Goal: Find specific page/section: Find specific page/section

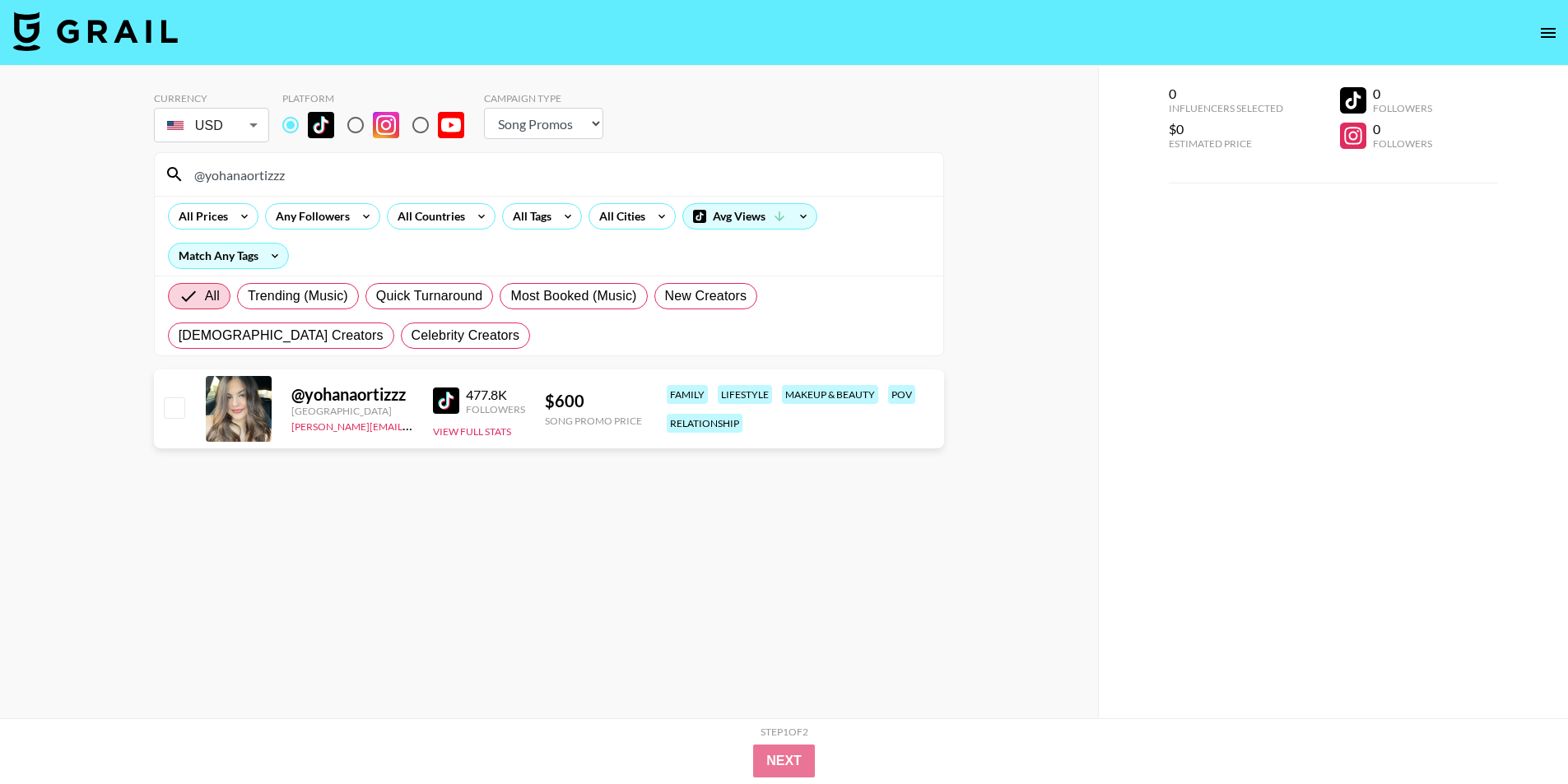
select select "Song"
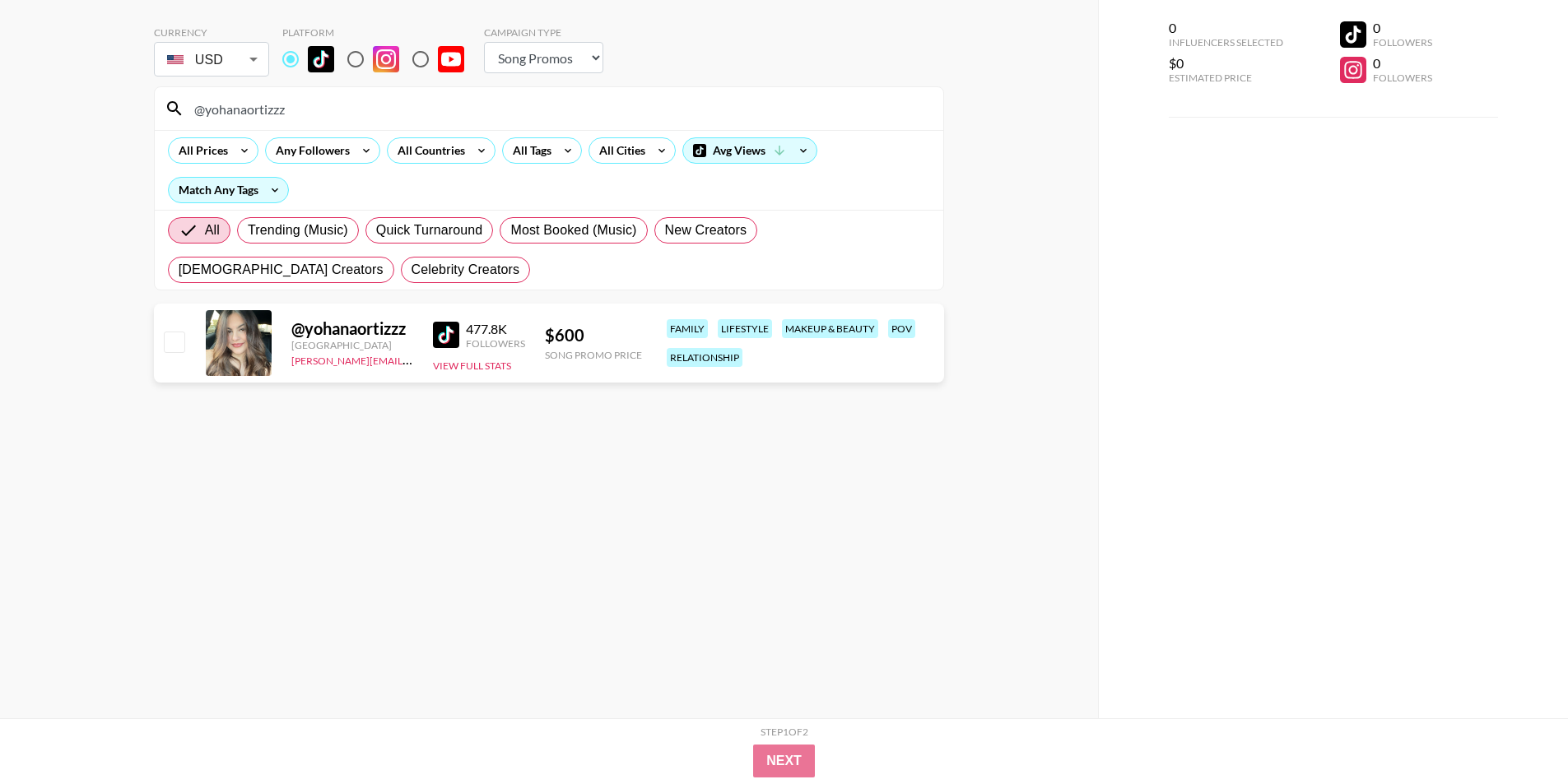
drag, startPoint x: 201, startPoint y: 112, endPoint x: 165, endPoint y: 112, distance: 36.0
click at [165, 112] on div "@yohanaortizzz" at bounding box center [549, 108] width 788 height 43
type input "yohanaortizzz"
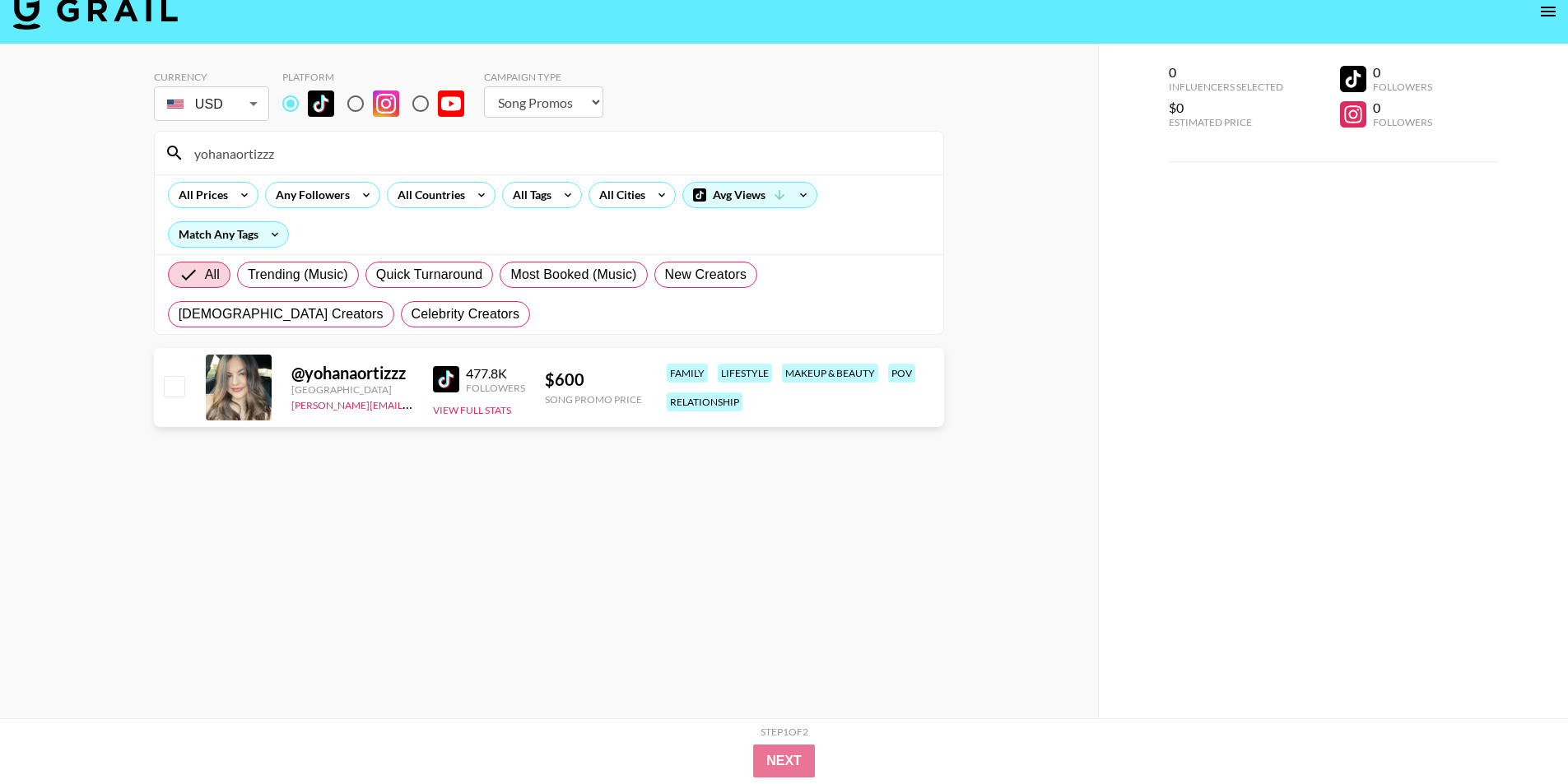
scroll to position [0, 0]
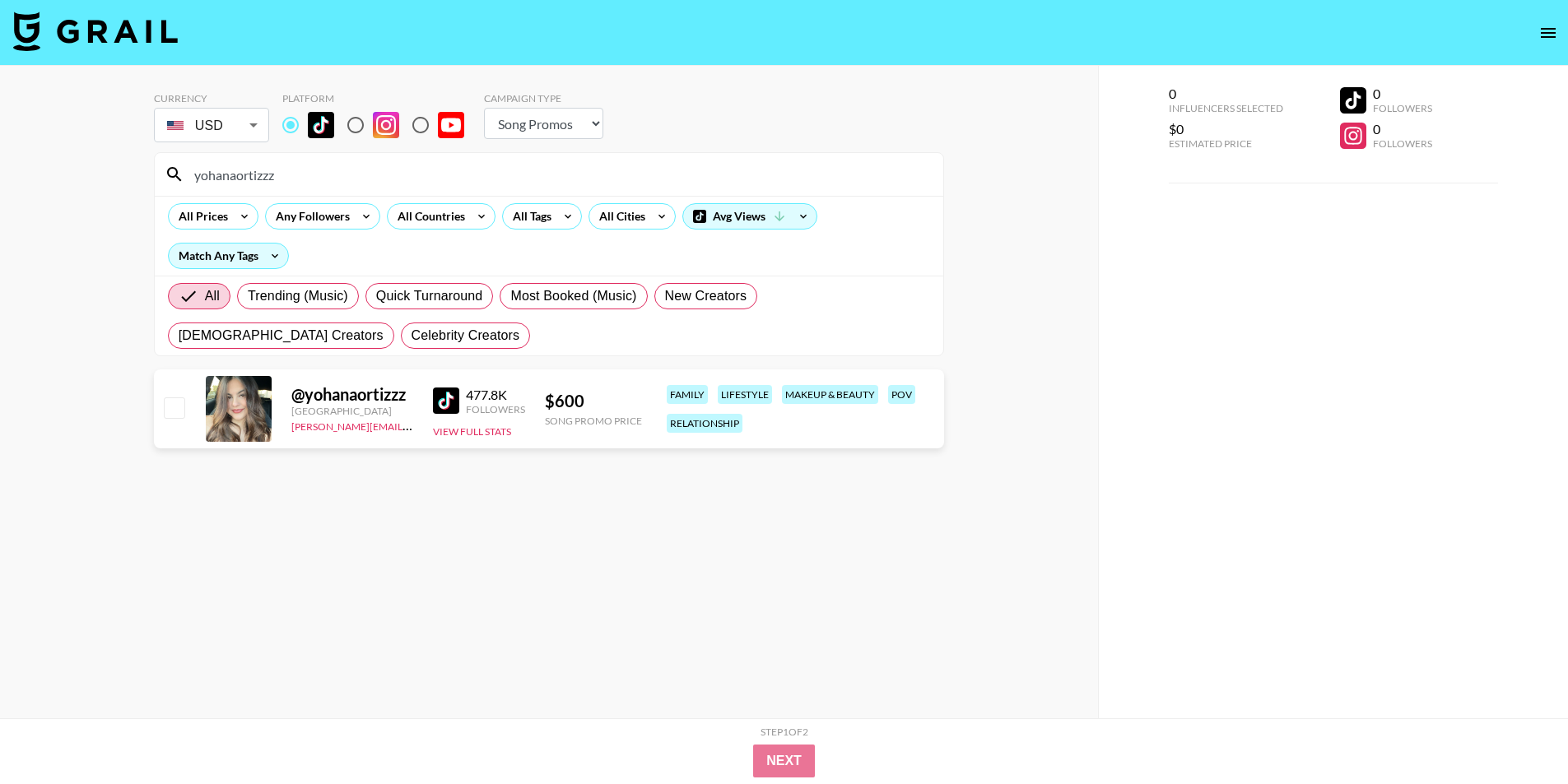
click at [337, 166] on input "yohanaortizzz" at bounding box center [559, 174] width 749 height 26
click at [347, 170] on input "yohanaortizzz" at bounding box center [559, 174] width 749 height 26
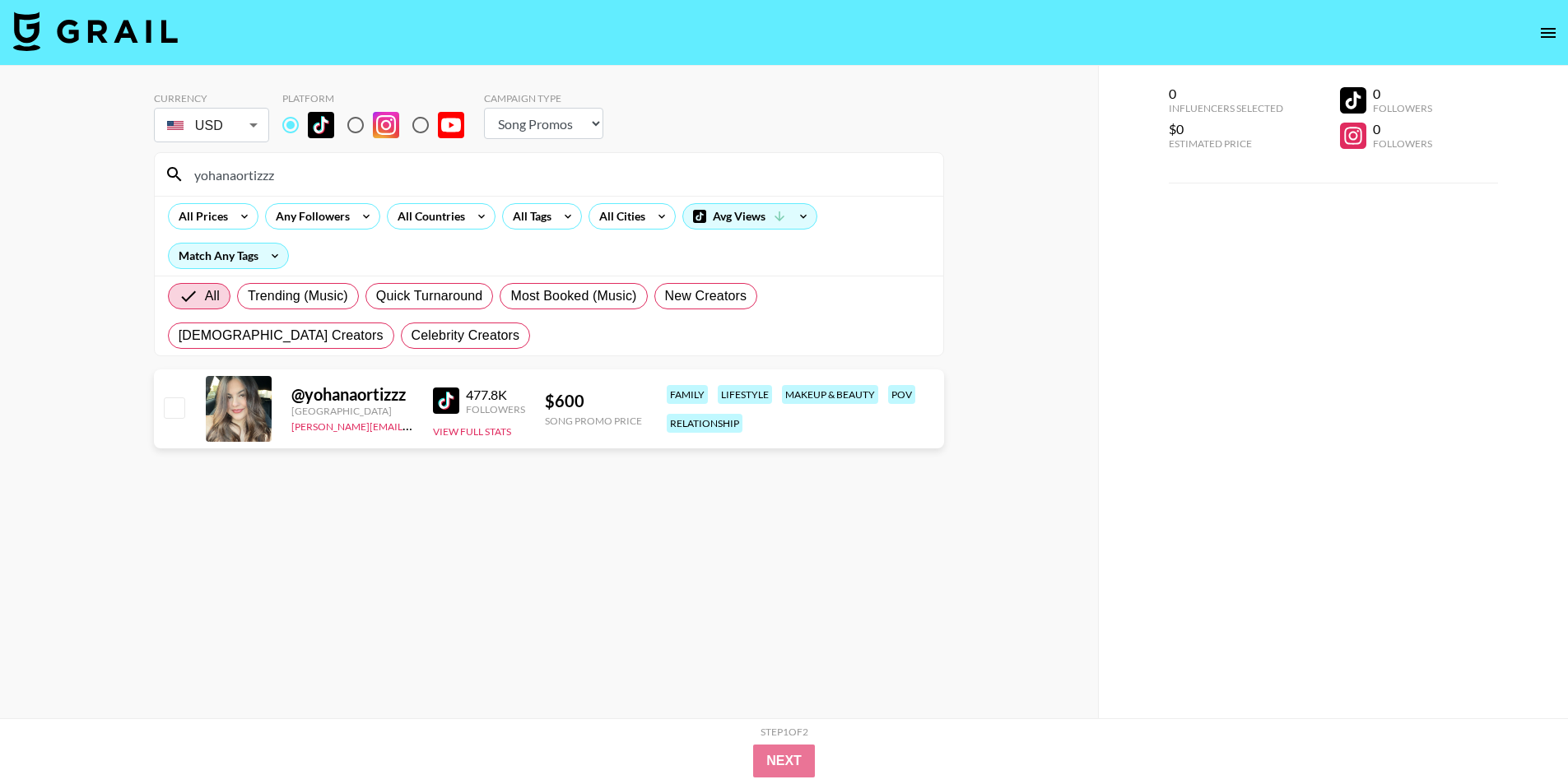
click at [351, 172] on input "yohanaortizzz" at bounding box center [559, 174] width 749 height 26
click at [383, 172] on input "yohanaortizzz" at bounding box center [559, 174] width 749 height 26
click at [392, 173] on input "yohanaortizzz" at bounding box center [559, 174] width 749 height 26
